Goal: Find specific page/section: Find specific page/section

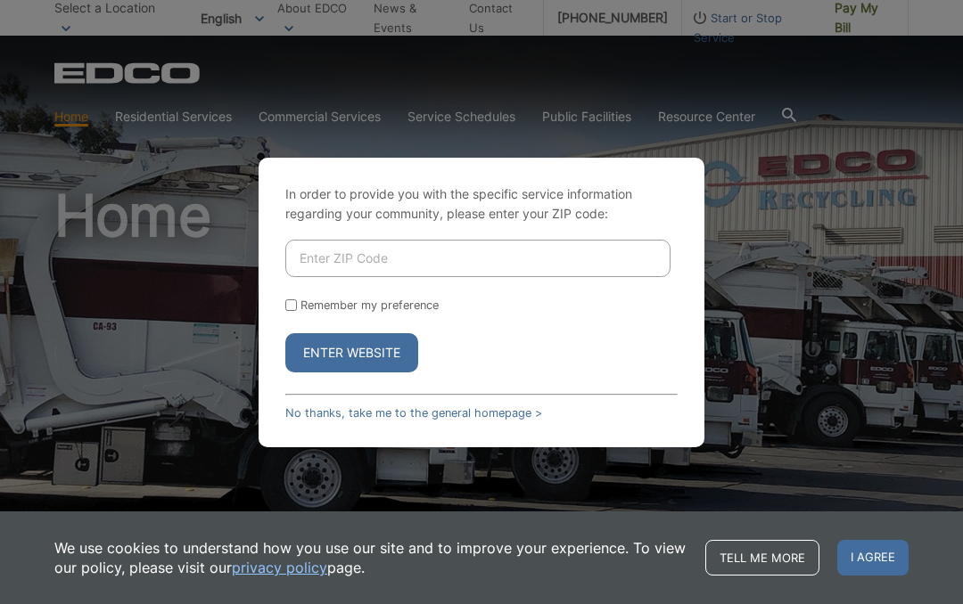
click at [304, 241] on input "Enter ZIP Code" at bounding box center [477, 258] width 385 height 37
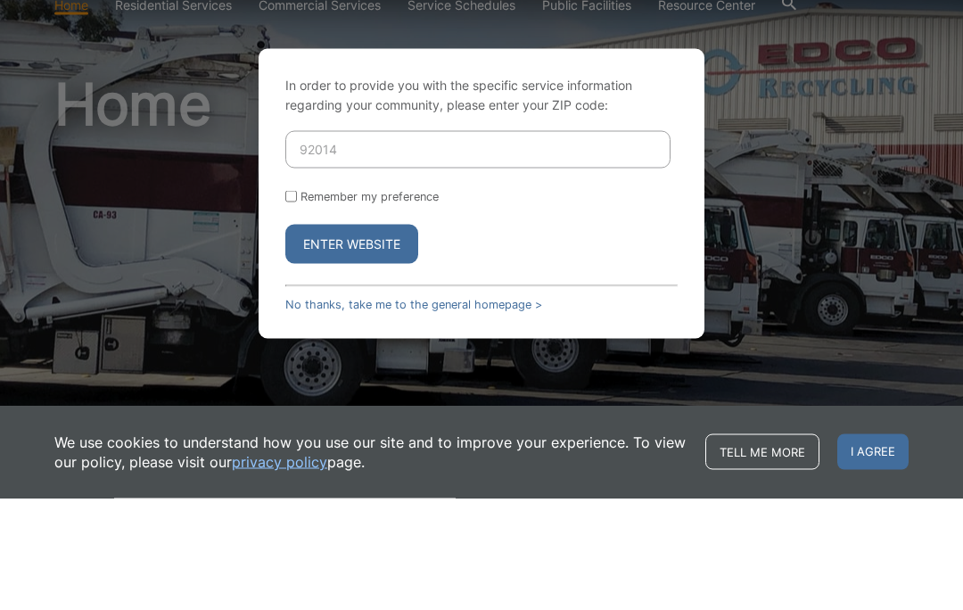
type input "92014"
click at [302, 336] on button "Enter Website" at bounding box center [351, 355] width 133 height 39
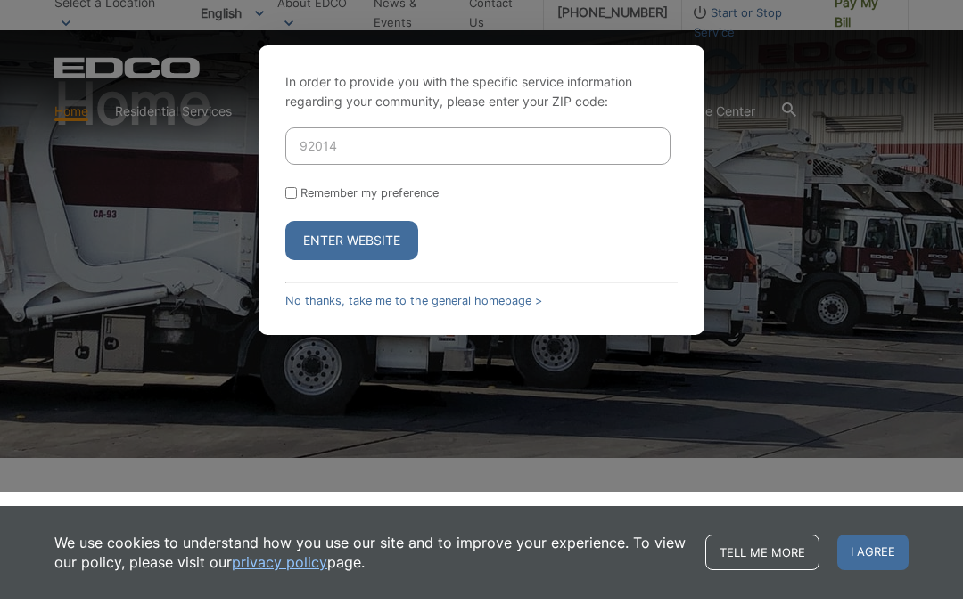
scroll to position [112, 0]
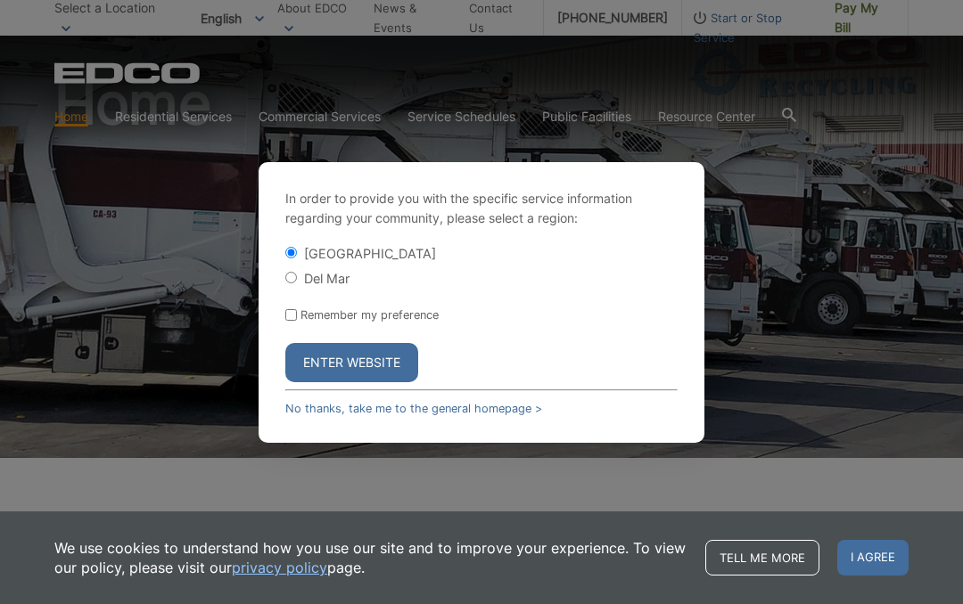
click at [307, 365] on button "Enter Website" at bounding box center [351, 362] width 133 height 39
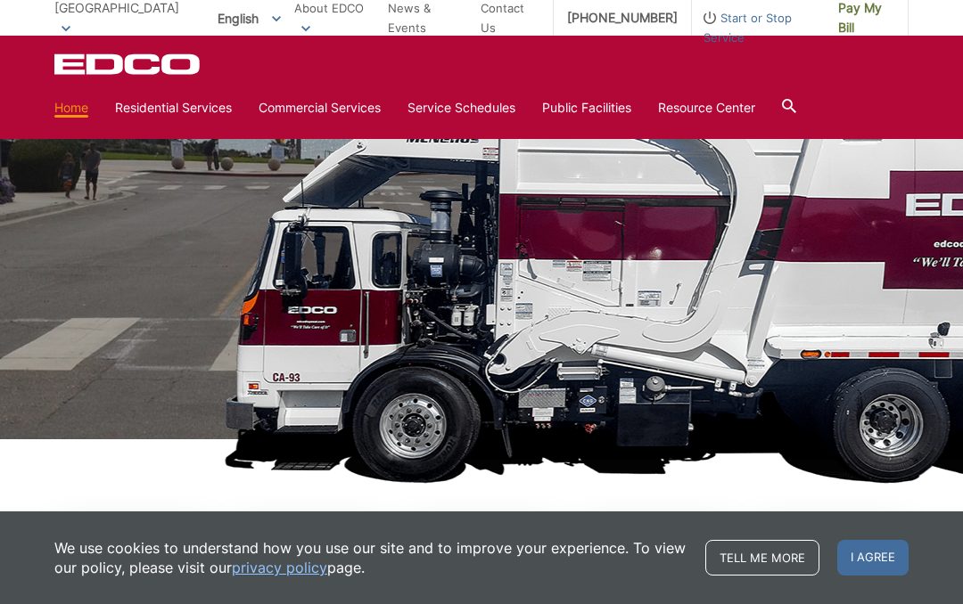
scroll to position [117, 0]
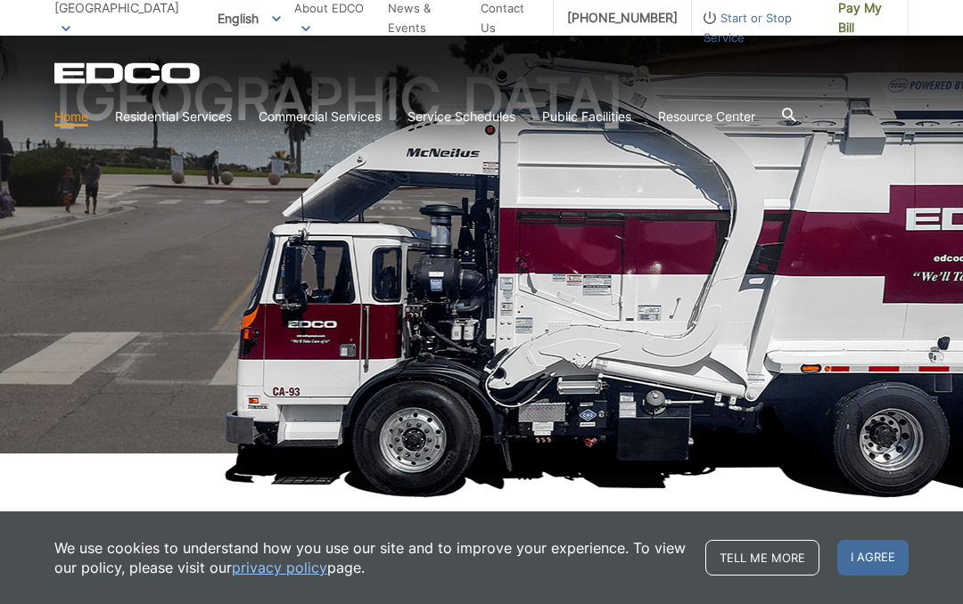
click at [181, 229] on h1 "[GEOGRAPHIC_DATA]" at bounding box center [481, 265] width 854 height 391
click at [78, 115] on link "Home" at bounding box center [71, 117] width 34 height 20
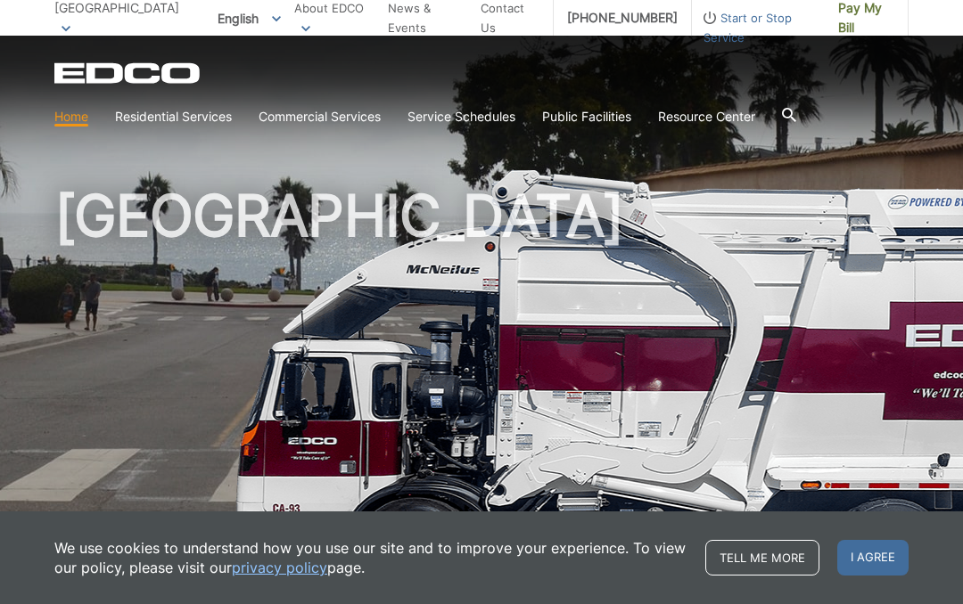
click at [859, 552] on span "I agree" at bounding box center [872, 558] width 71 height 36
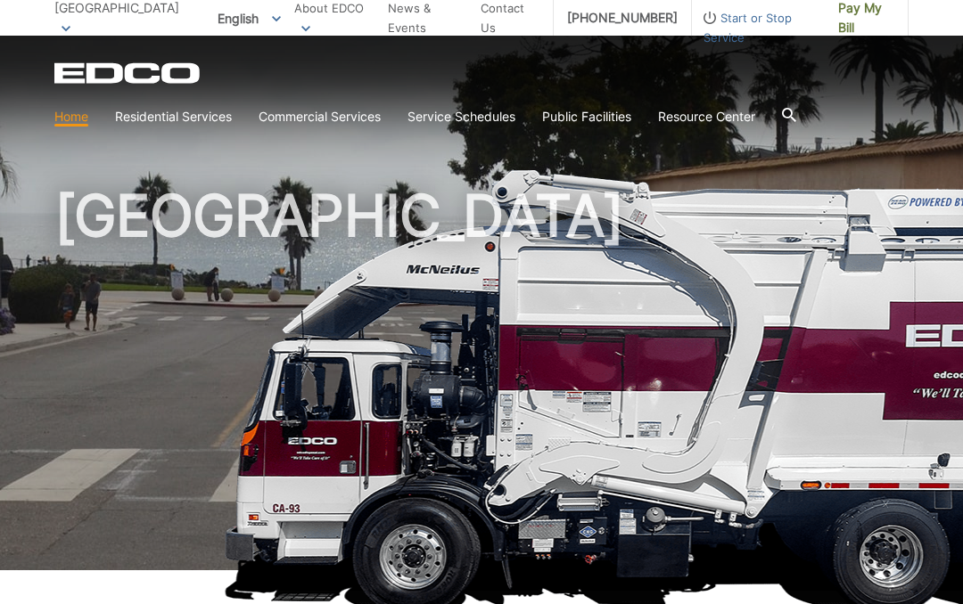
click at [0, 0] on link "Curbside Pickup" at bounding box center [0, 0] width 0 height 0
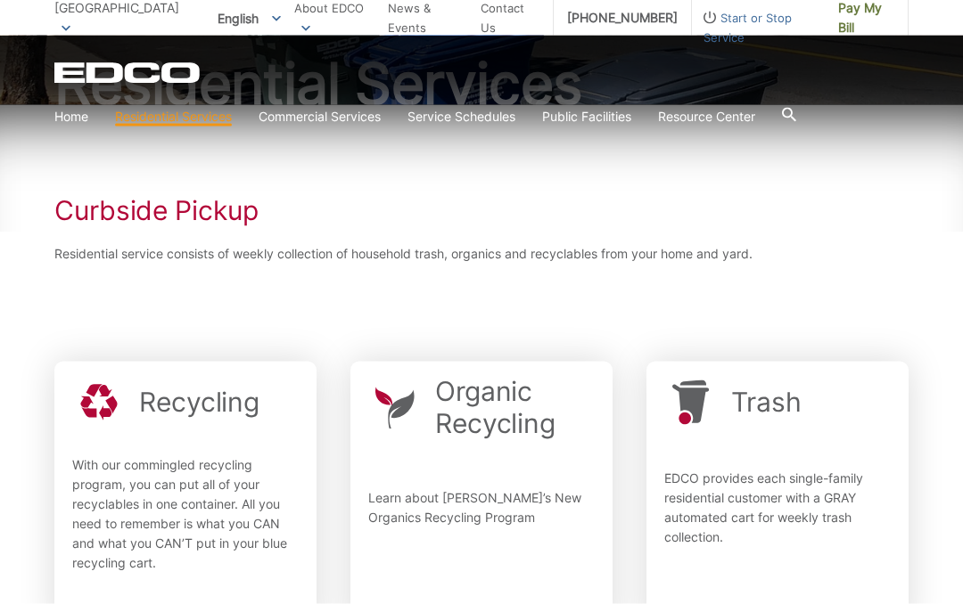
scroll to position [208, 0]
click at [127, 439] on div ".st0{fill-rule:evenodd;clip-rule:evenodd;fill:#fff} Recycling With our commingl…" at bounding box center [185, 495] width 226 height 243
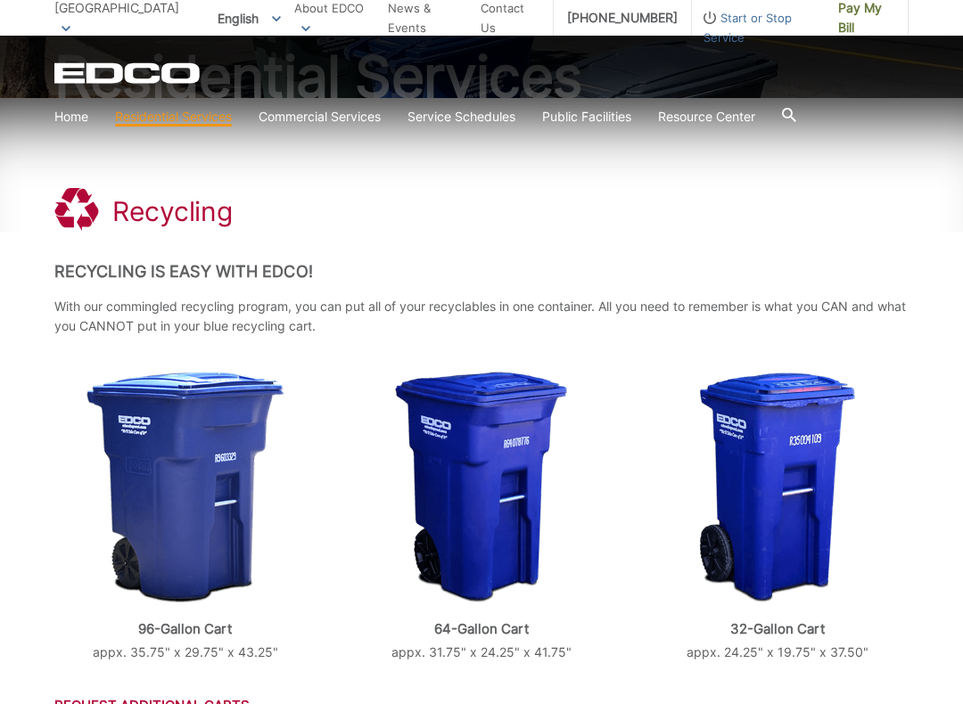
scroll to position [216, 0]
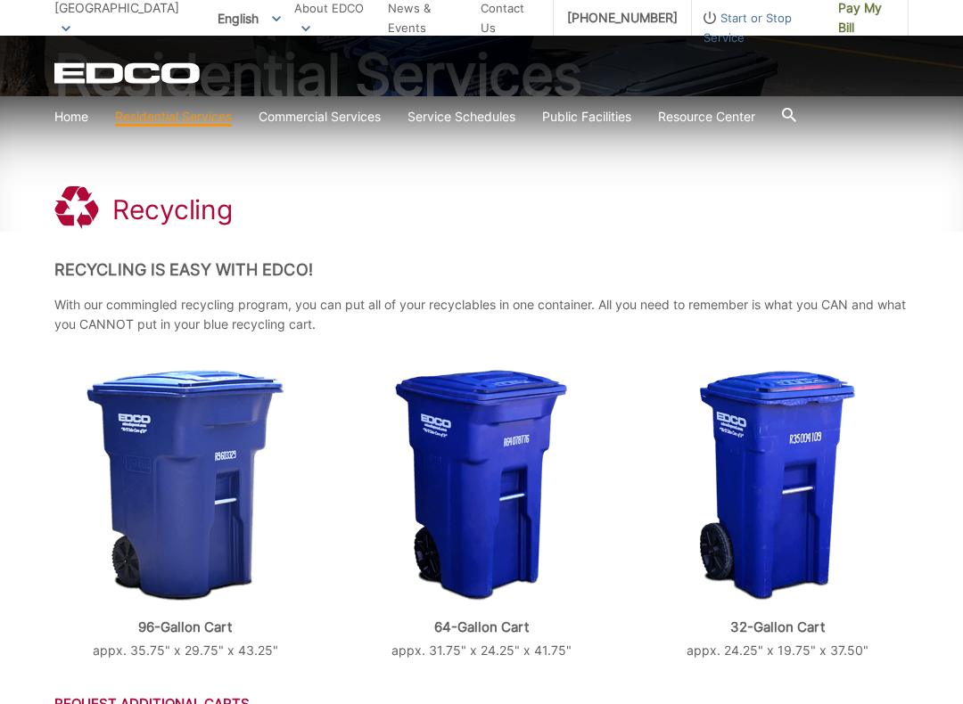
click at [153, 445] on img at bounding box center [185, 486] width 198 height 232
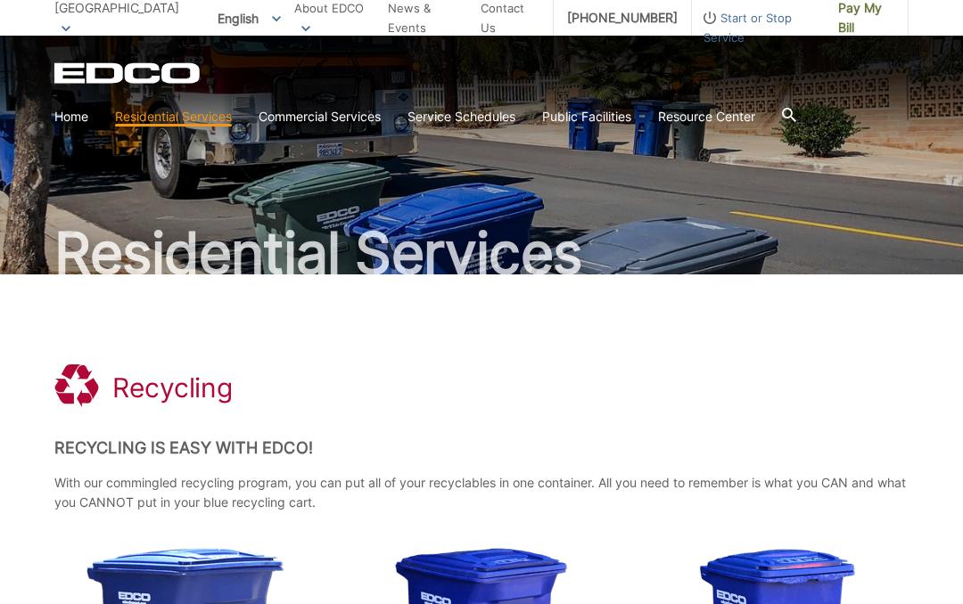
scroll to position [36, 0]
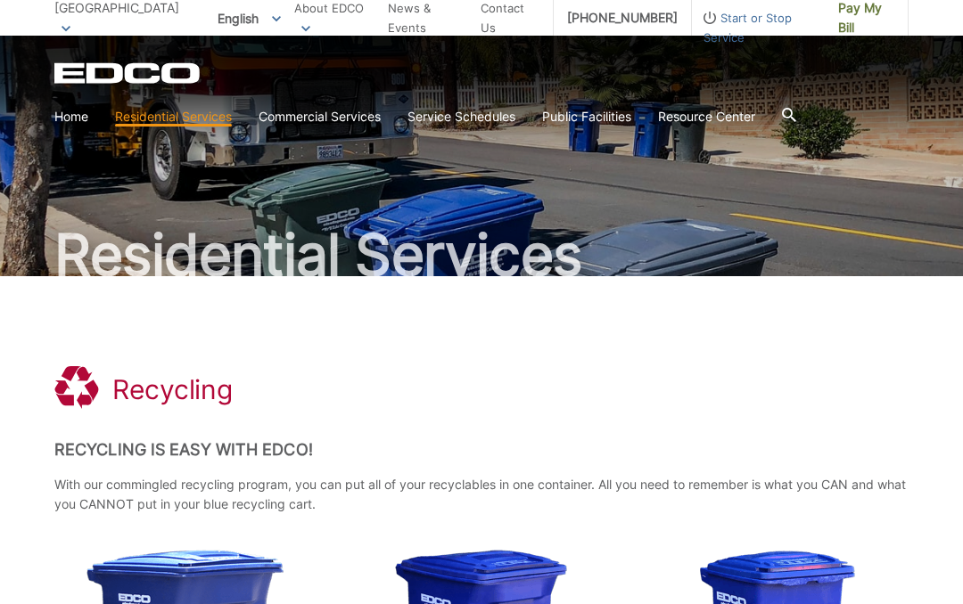
click at [0, 0] on link "Organic Recycling" at bounding box center [0, 0] width 0 height 0
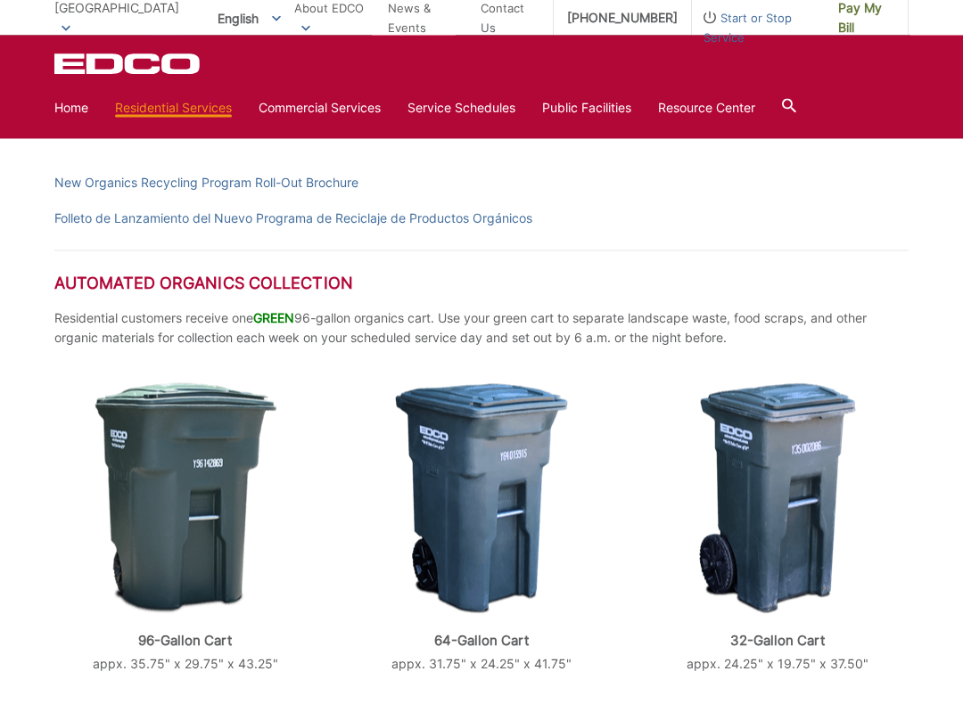
scroll to position [417, 0]
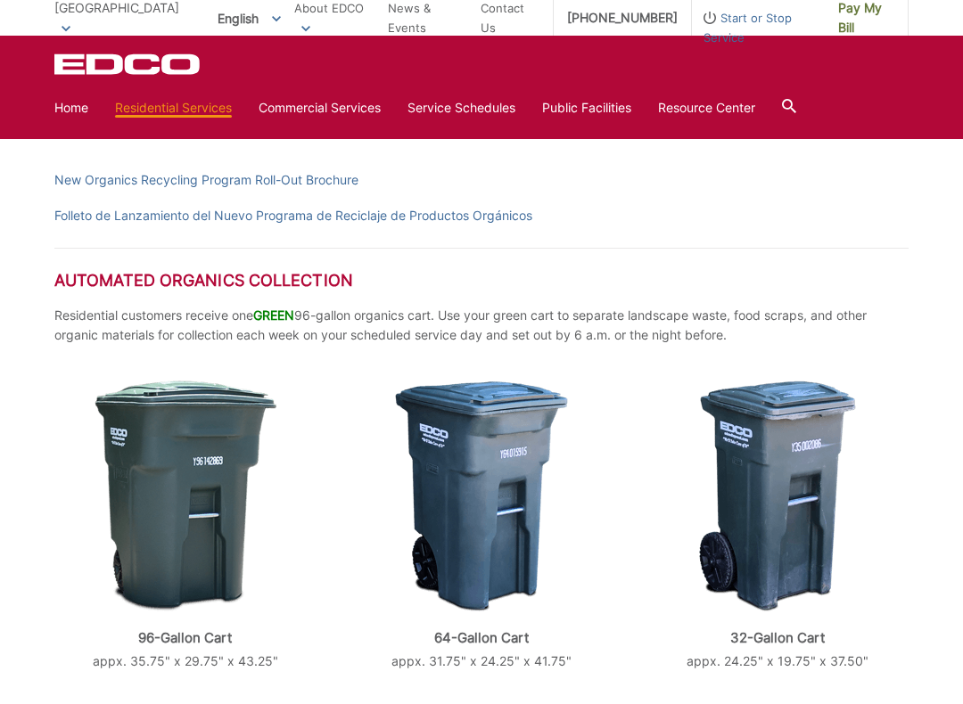
click at [0, 0] on link "Trash" at bounding box center [0, 0] width 0 height 0
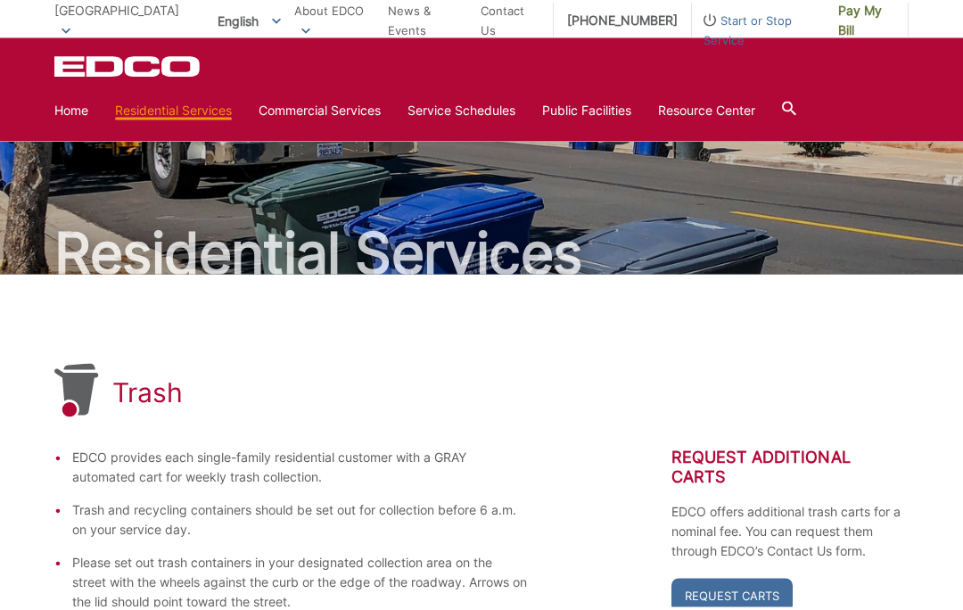
scroll to position [35, 0]
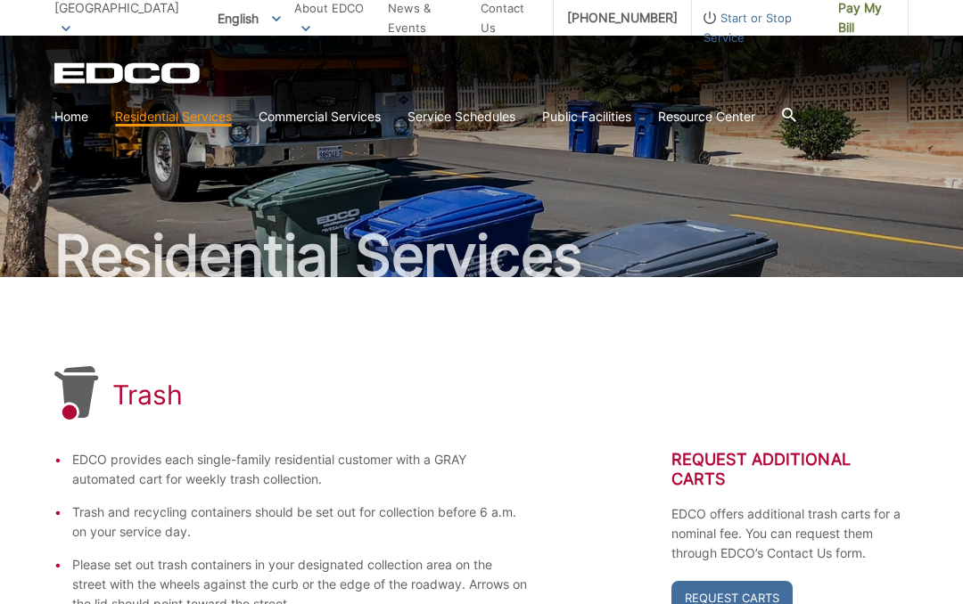
click at [107, 15] on span "[GEOGRAPHIC_DATA]" at bounding box center [116, 7] width 125 height 15
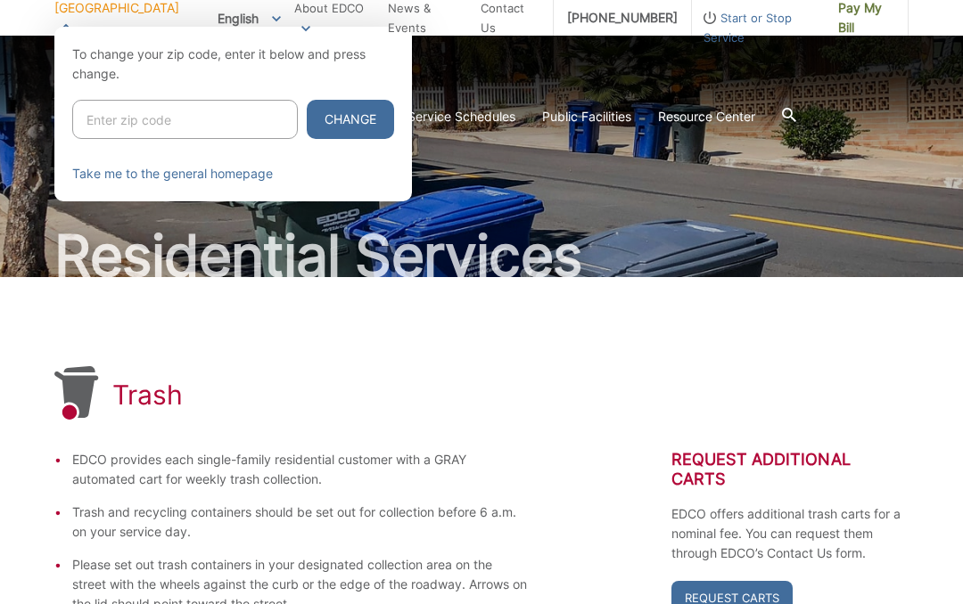
click at [132, 129] on input "Enter zip code" at bounding box center [184, 119] width 225 height 39
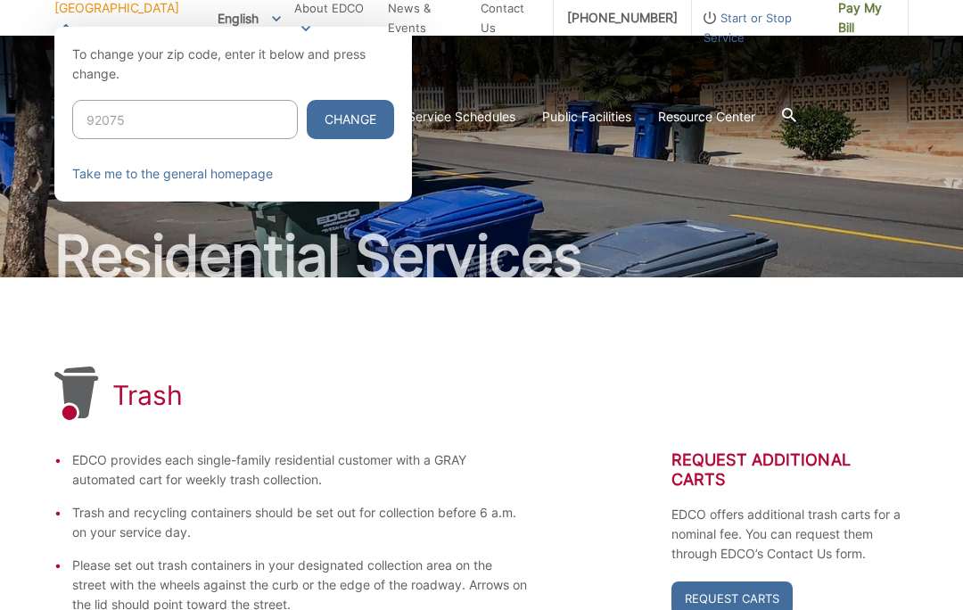
type input "92075"
click at [316, 119] on button "Change" at bounding box center [350, 119] width 87 height 39
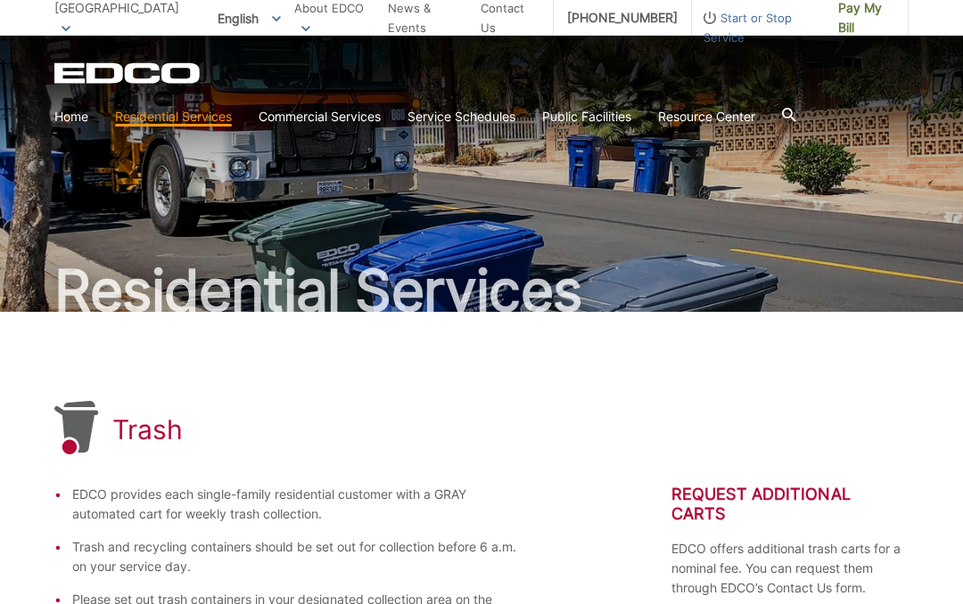
click at [81, 122] on link "Home" at bounding box center [71, 117] width 34 height 20
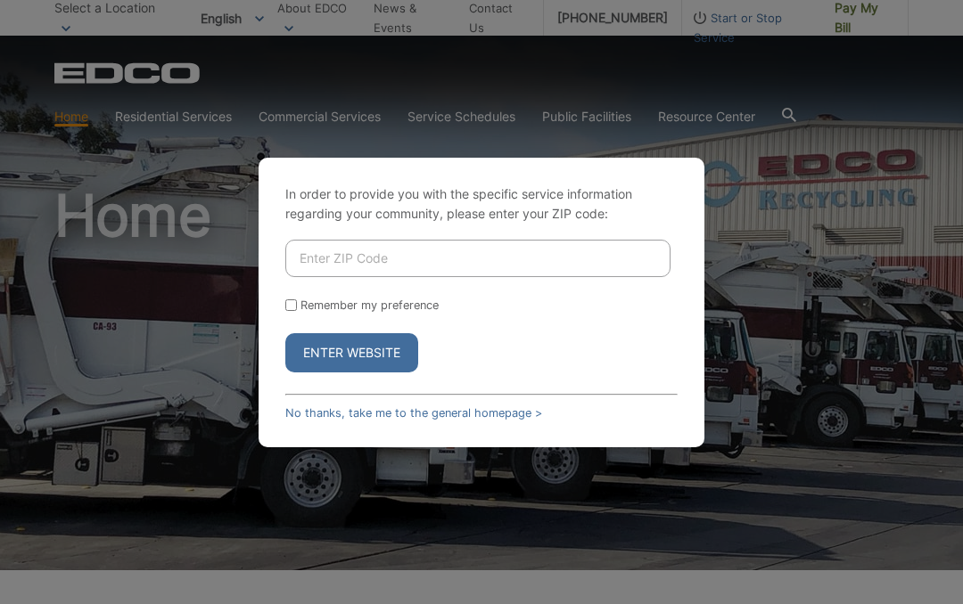
click at [319, 253] on input "Enter ZIP Code" at bounding box center [477, 258] width 385 height 37
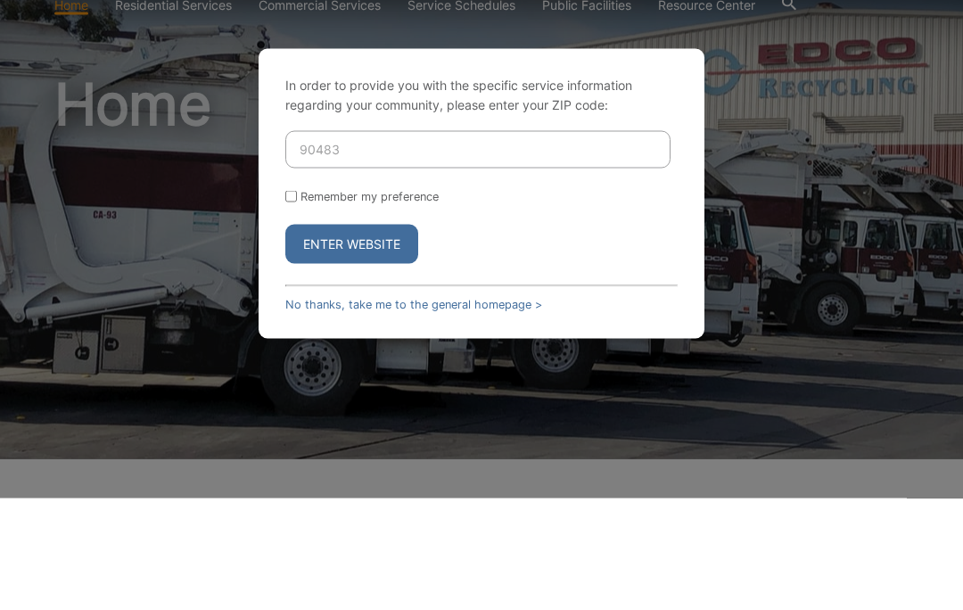
type input "90483"
click at [330, 336] on button "Enter Website" at bounding box center [351, 355] width 133 height 39
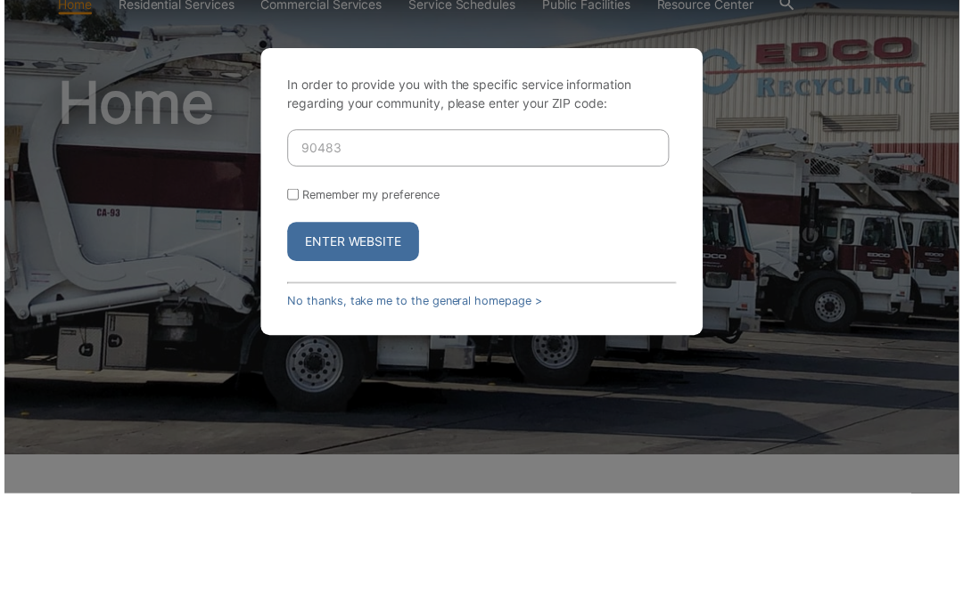
scroll to position [112, 0]
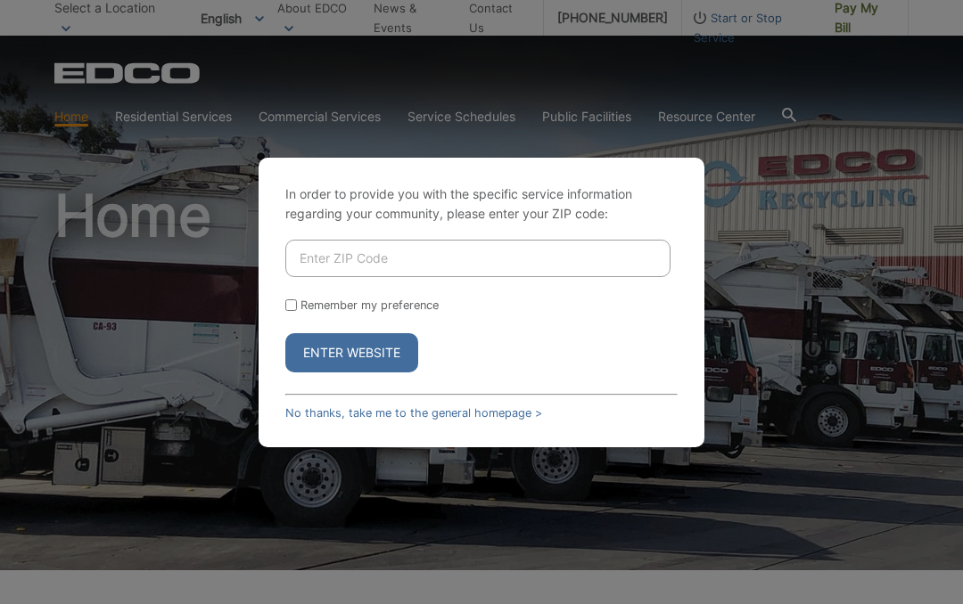
click at [318, 264] on input "Enter ZIP Code" at bounding box center [477, 258] width 385 height 37
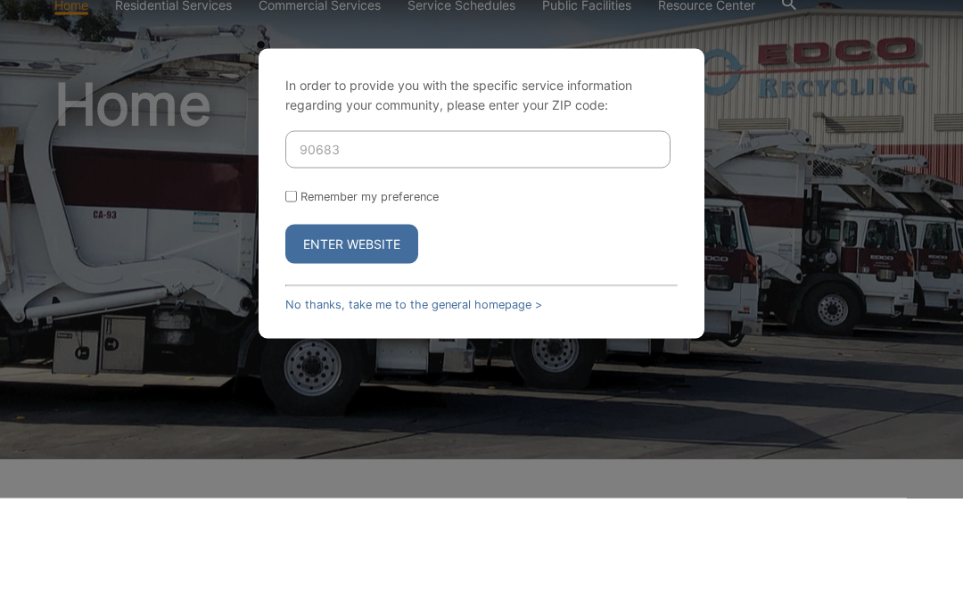
type input "90683"
click at [313, 336] on button "Enter Website" at bounding box center [351, 355] width 133 height 39
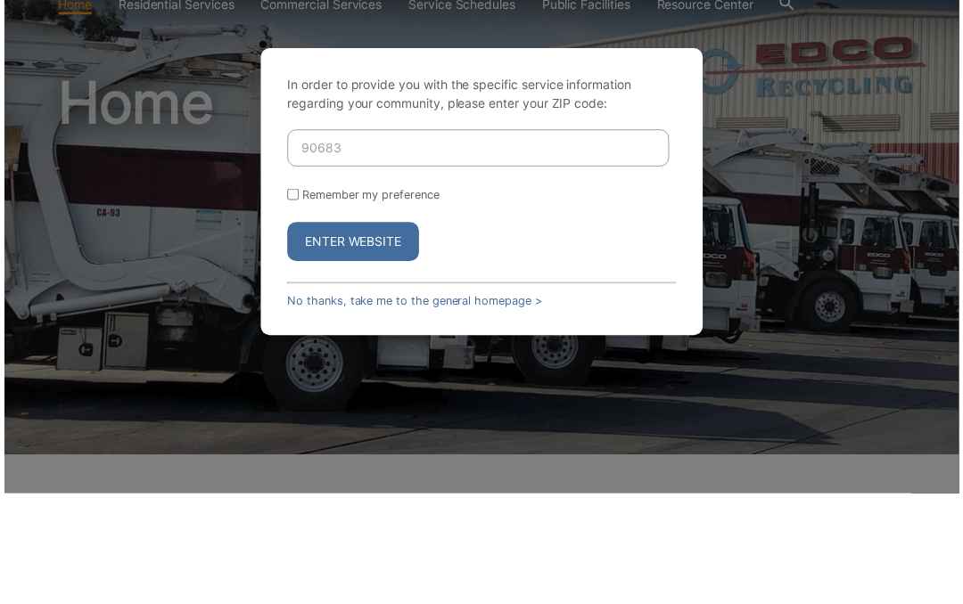
scroll to position [112, 0]
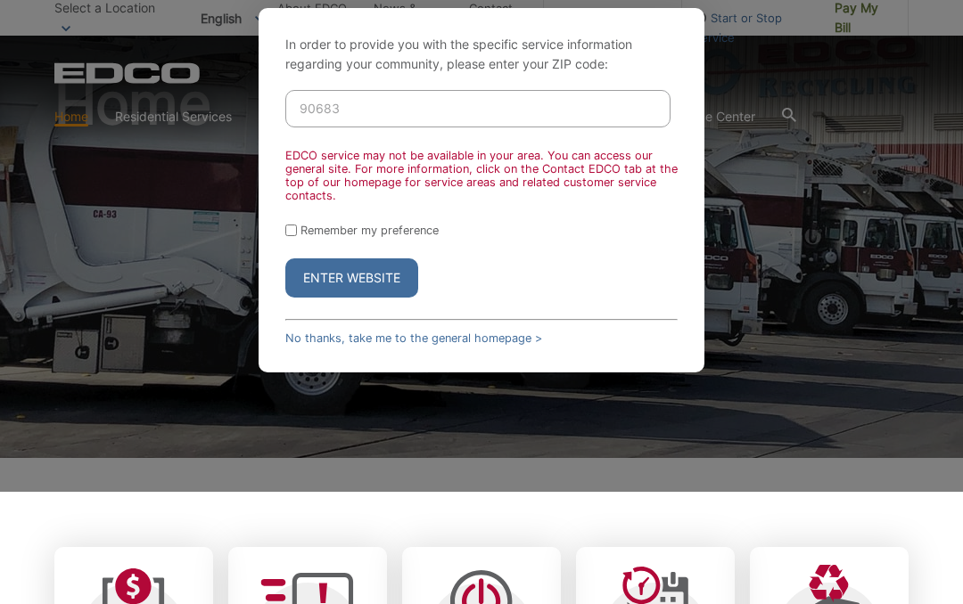
click at [311, 280] on button "Enter Website" at bounding box center [351, 277] width 133 height 39
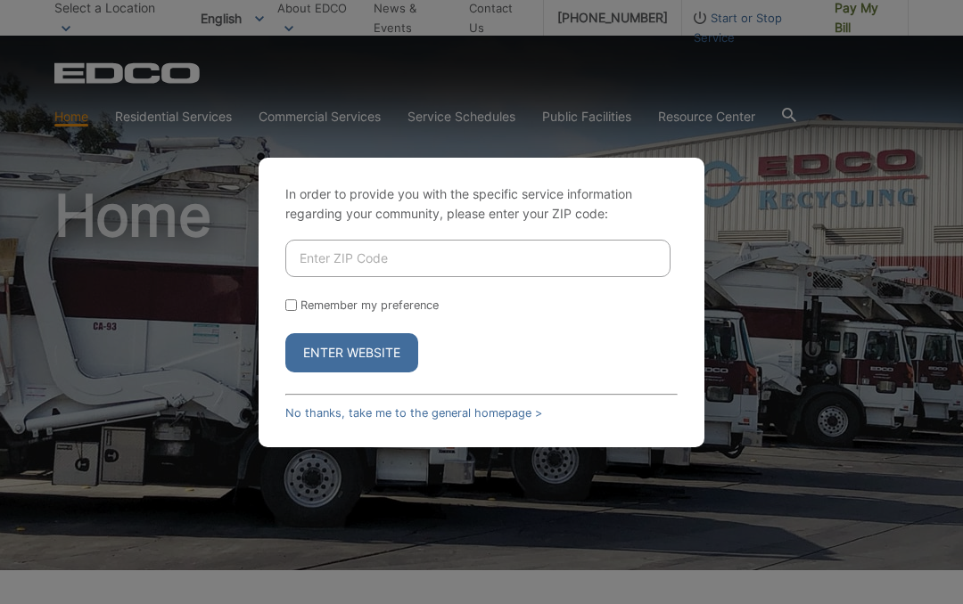
click at [305, 274] on input "Enter ZIP Code" at bounding box center [477, 258] width 385 height 37
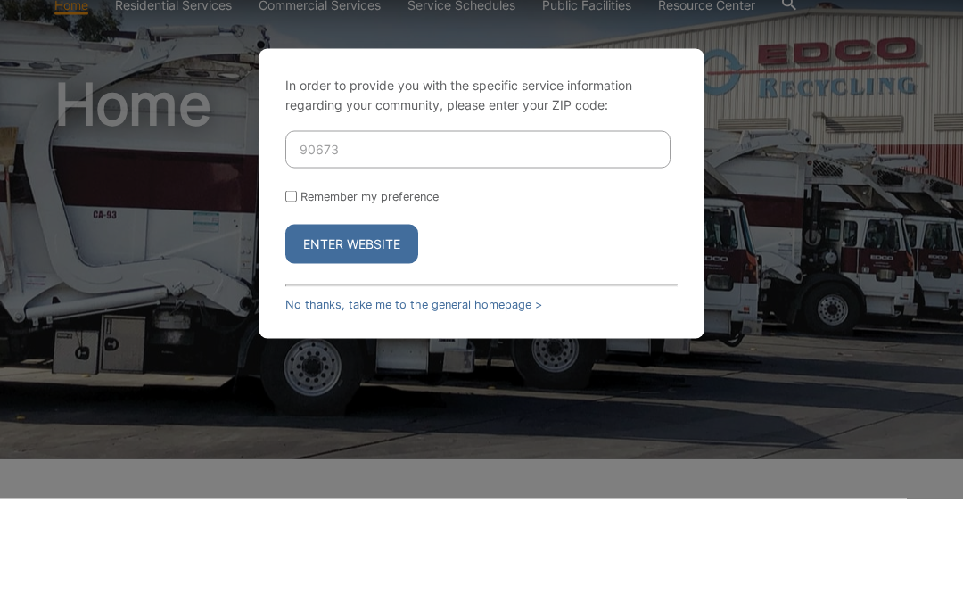
click at [351, 336] on button "Enter Website" at bounding box center [351, 355] width 133 height 39
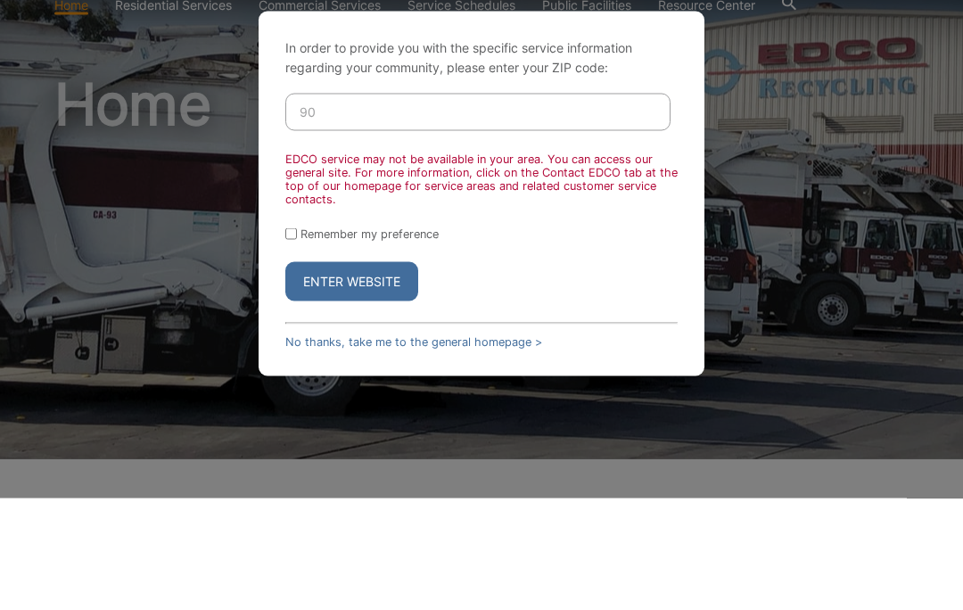
type input "9"
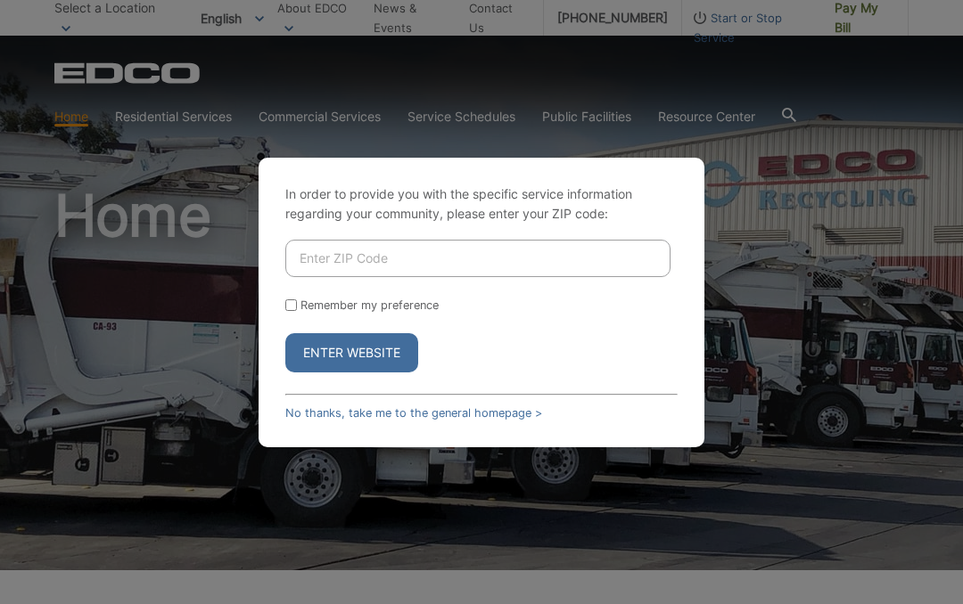
click at [323, 259] on input "Enter ZIP Code" at bounding box center [477, 258] width 385 height 37
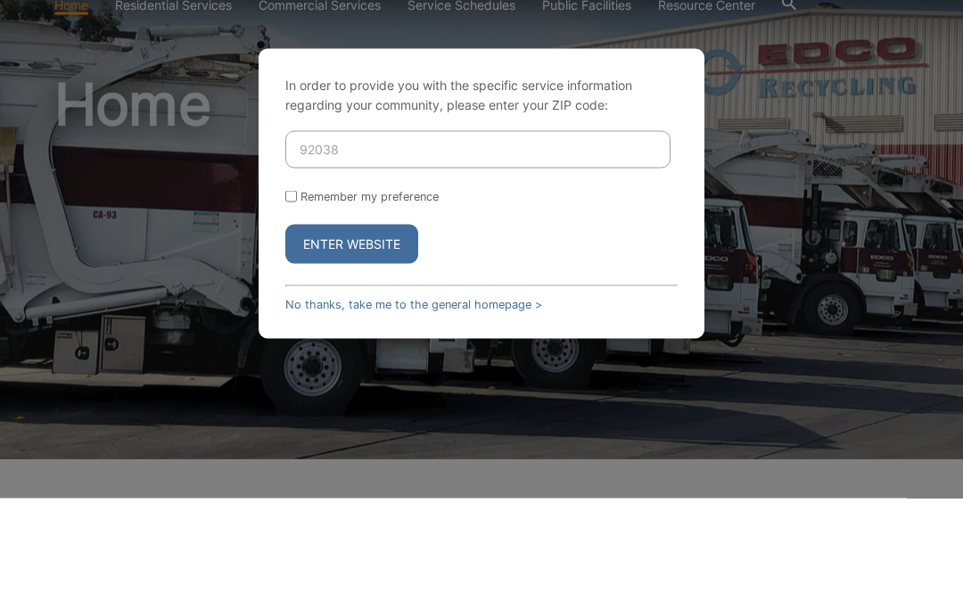
click at [299, 336] on button "Enter Website" at bounding box center [351, 355] width 133 height 39
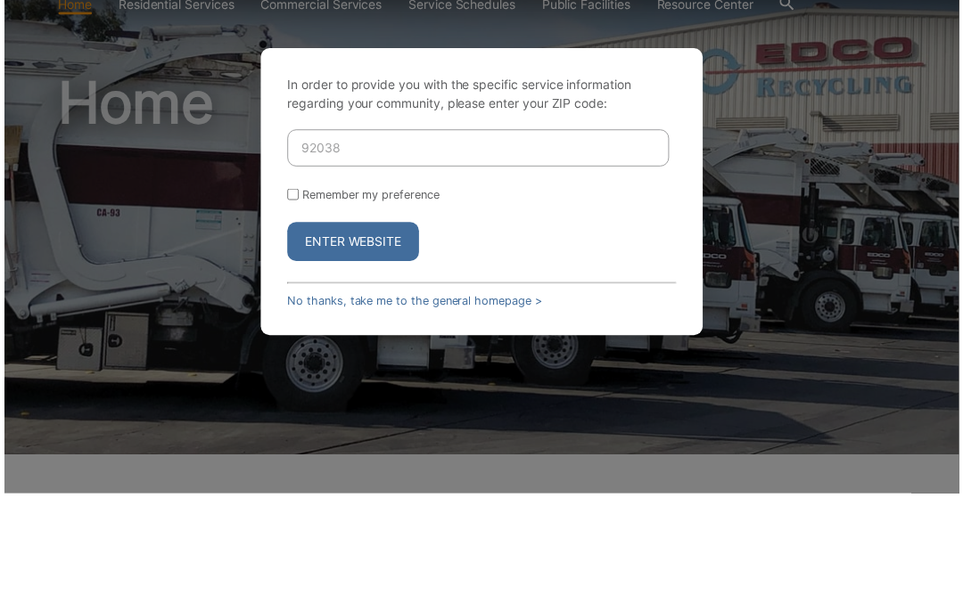
scroll to position [112, 0]
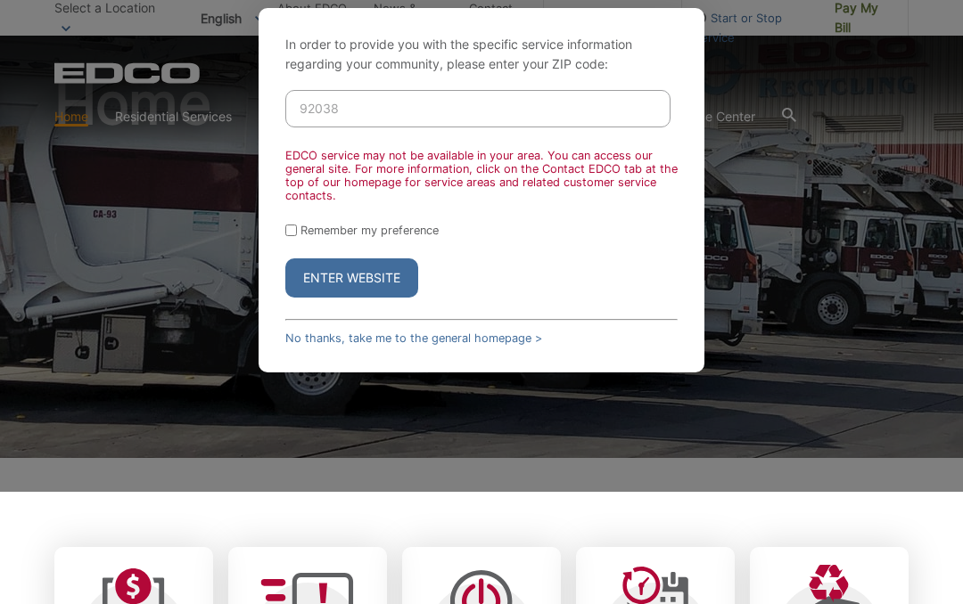
click at [363, 101] on input "92038" at bounding box center [477, 108] width 385 height 37
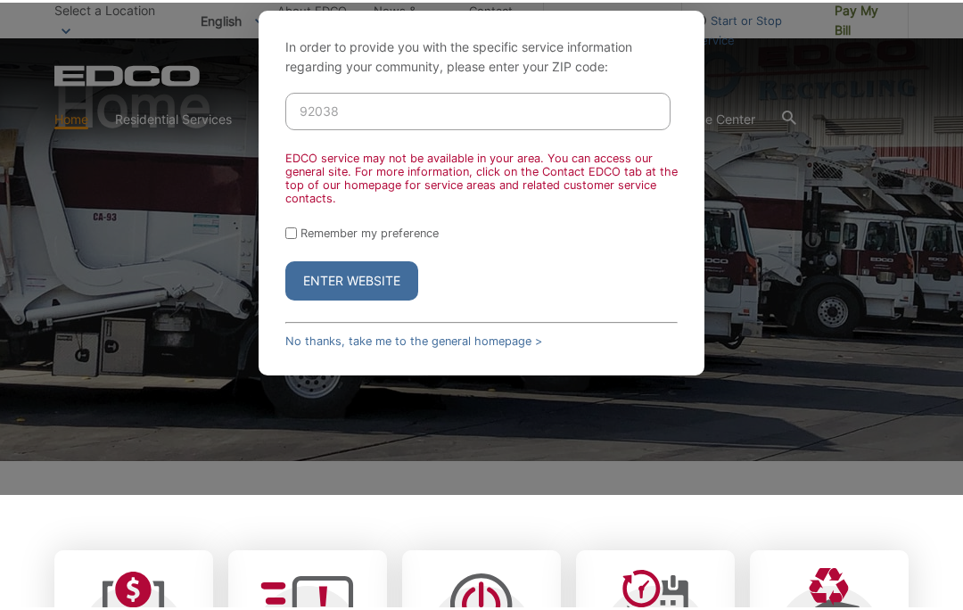
scroll to position [111, 0]
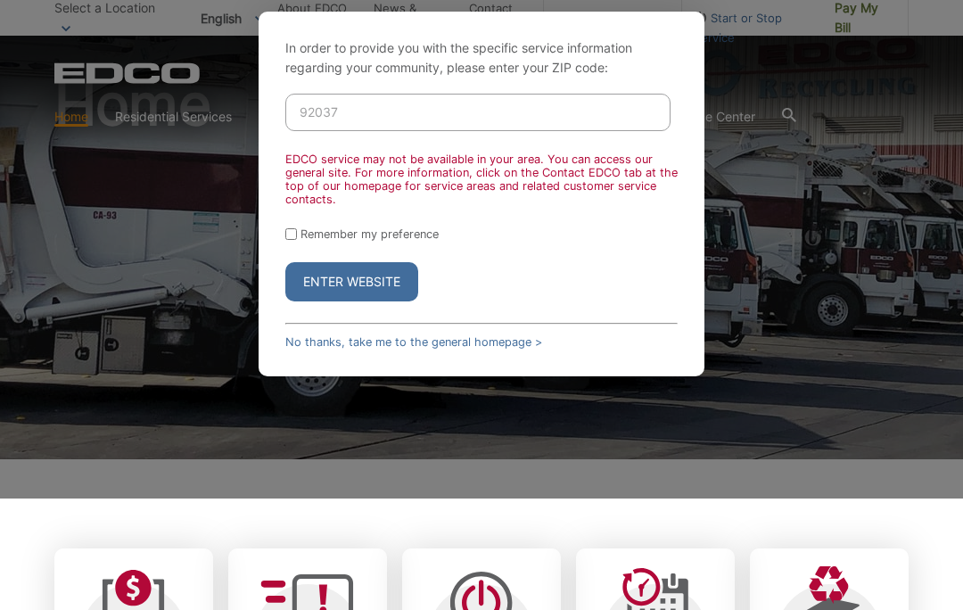
type input "92037"
click at [351, 284] on button "Enter Website" at bounding box center [351, 281] width 133 height 39
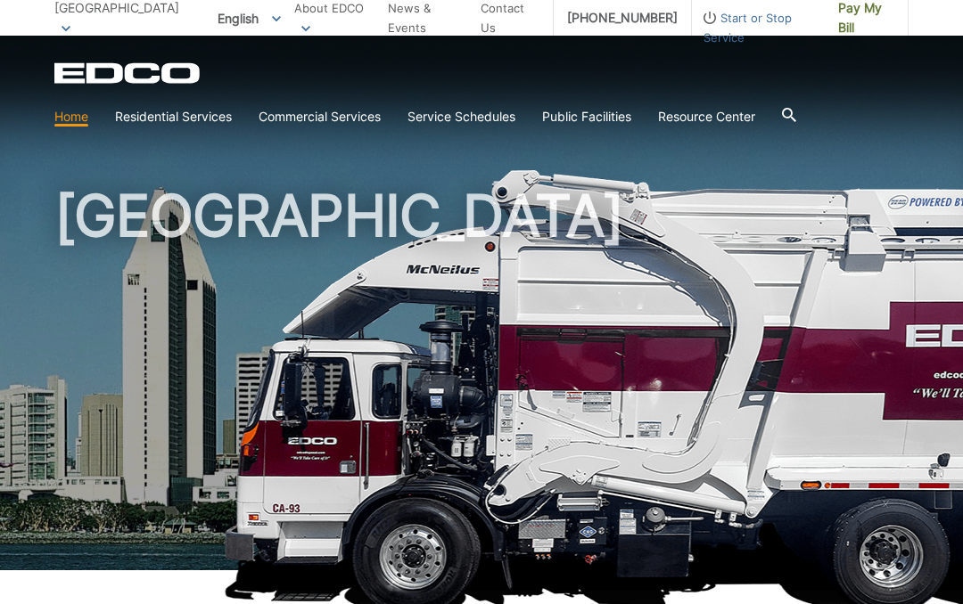
click at [70, 15] on span "[GEOGRAPHIC_DATA]" at bounding box center [116, 7] width 125 height 15
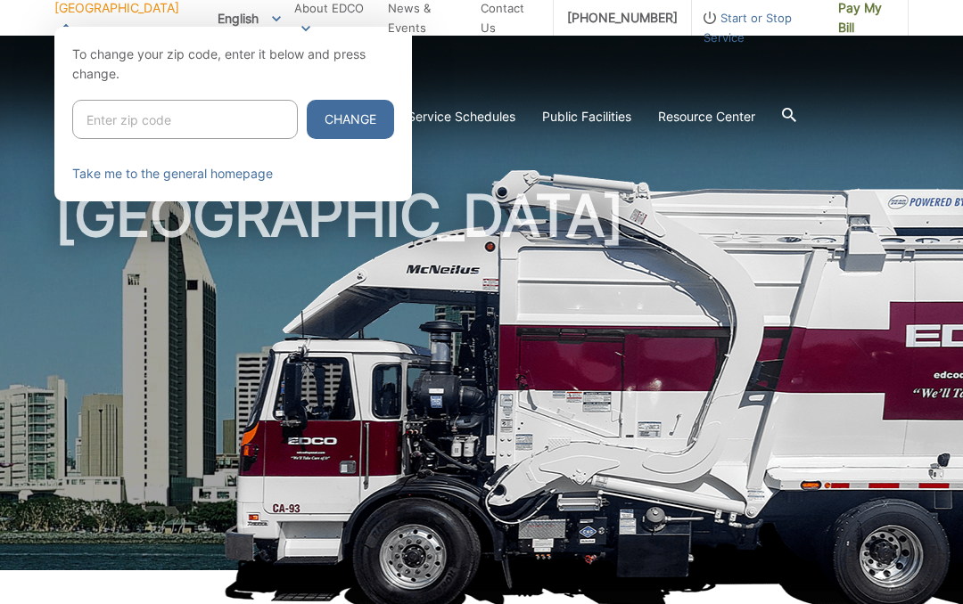
click at [109, 126] on input "Enter zip code" at bounding box center [184, 119] width 225 height 39
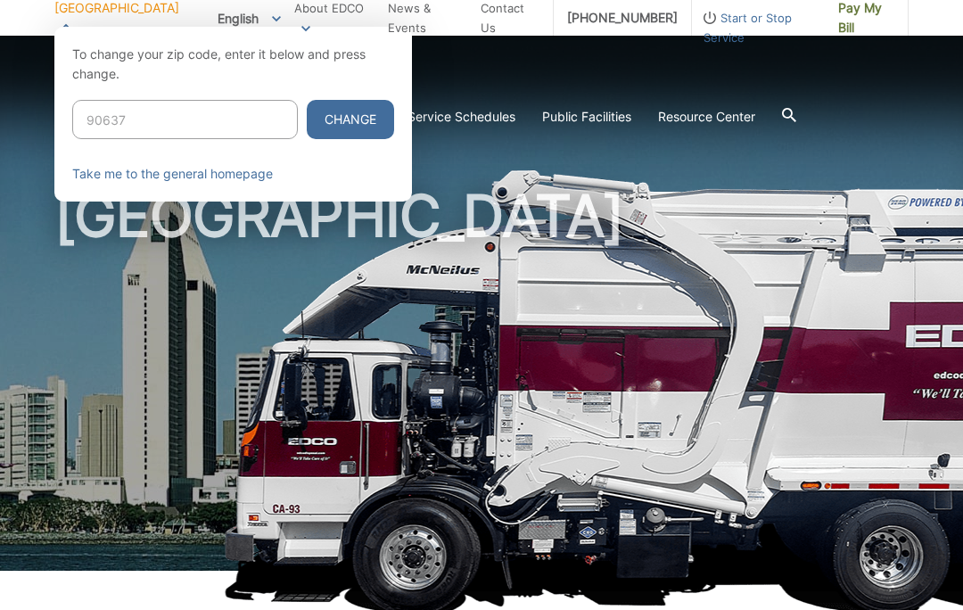
type input "90637"
click at [316, 119] on button "Change" at bounding box center [350, 119] width 87 height 39
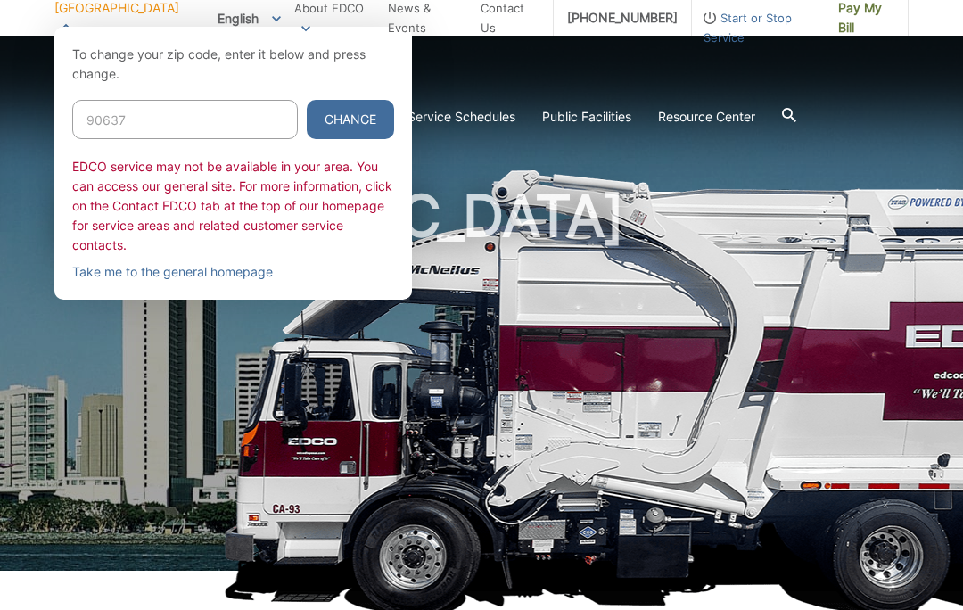
click at [307, 107] on button "Change" at bounding box center [350, 119] width 87 height 39
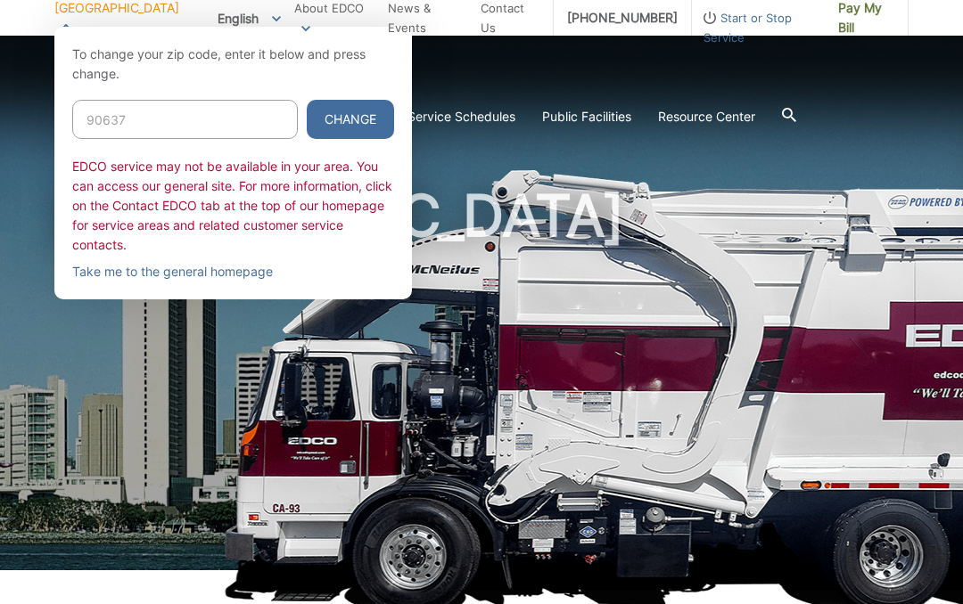
click at [196, 384] on div at bounding box center [481, 329] width 963 height 604
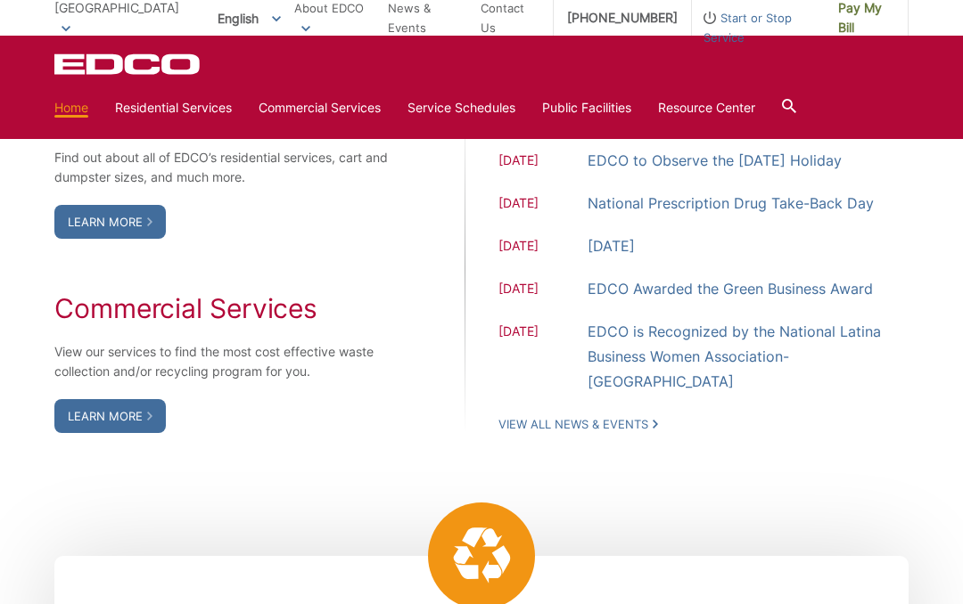
scroll to position [1448, 0]
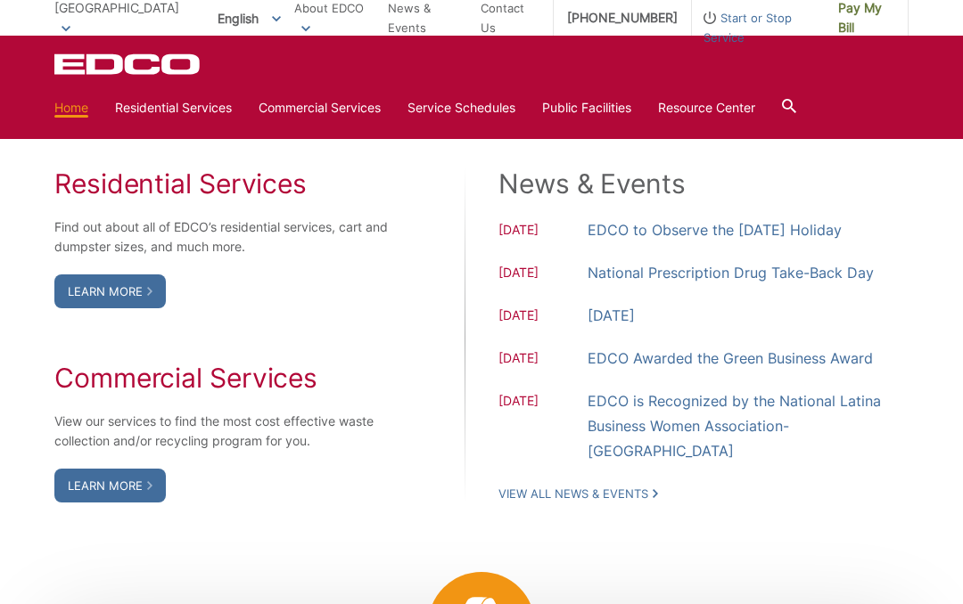
click at [0, 0] on link "Recycling" at bounding box center [0, 0] width 0 height 0
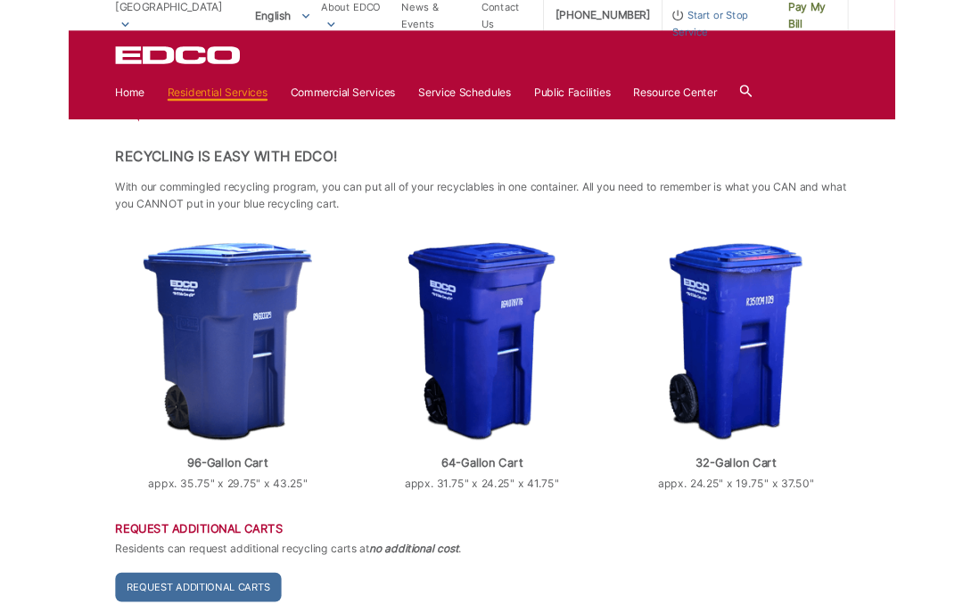
scroll to position [302, 0]
